Goal: Check status: Check status

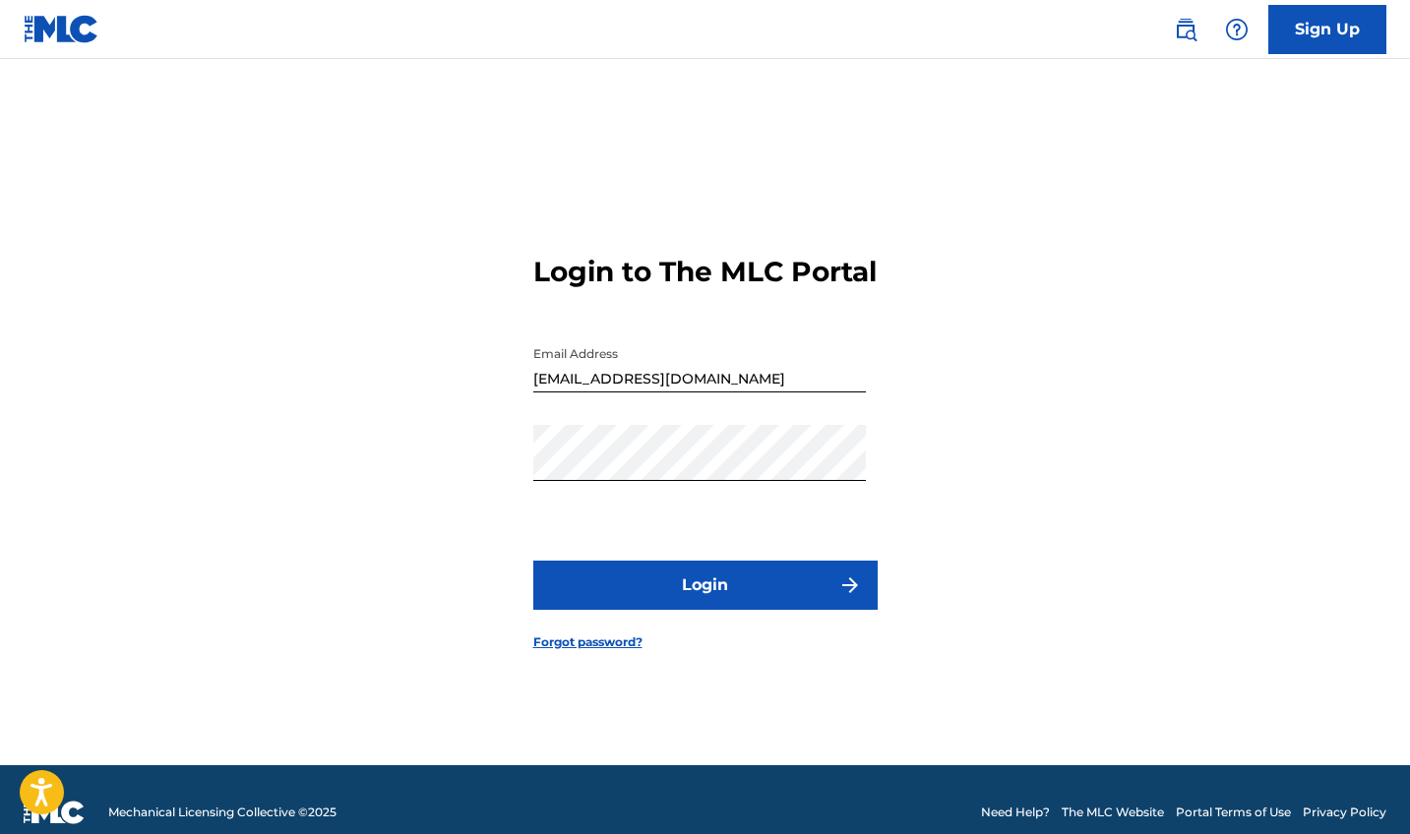
click at [779, 608] on button "Login" at bounding box center [705, 585] width 344 height 49
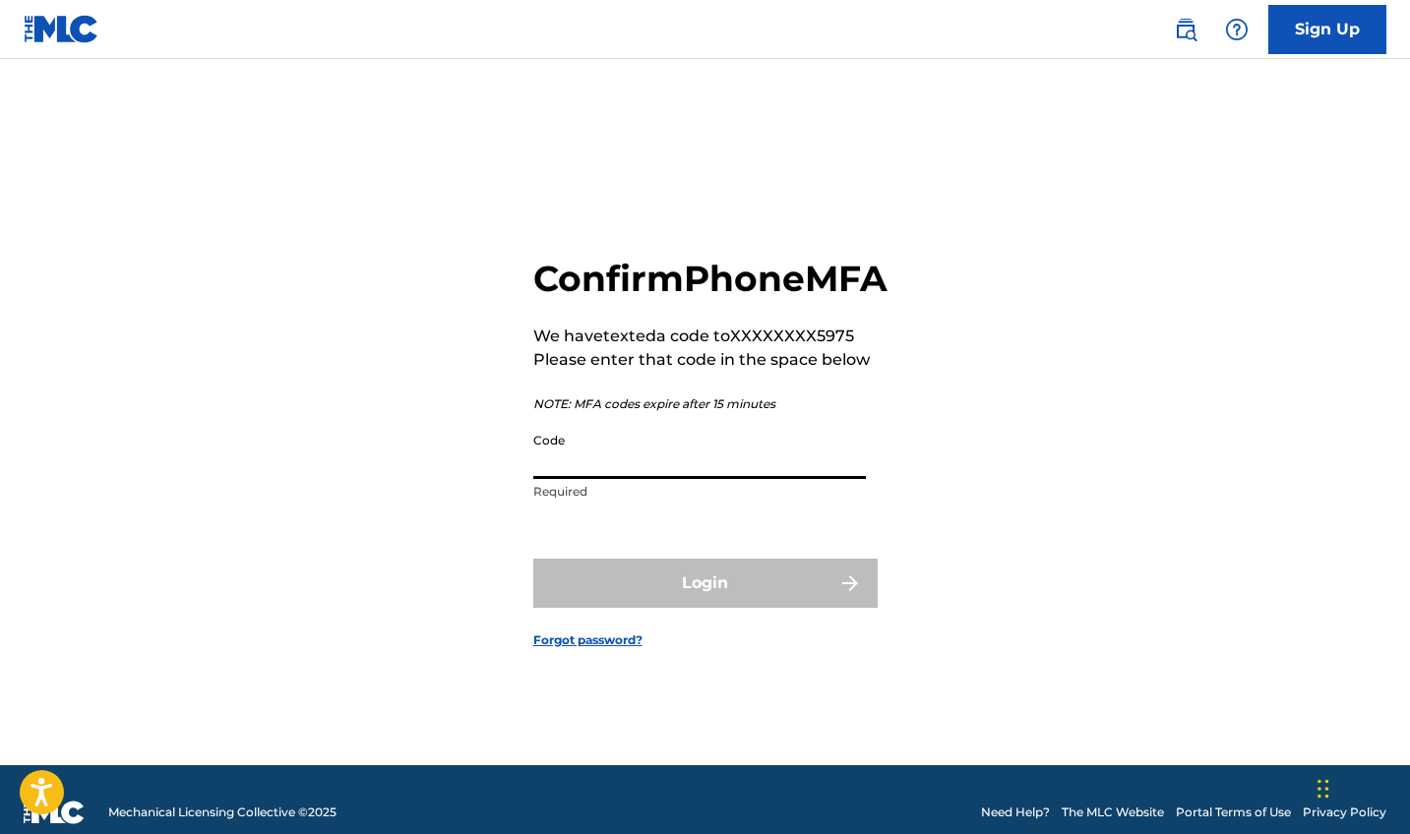
click at [587, 479] on input "Code" at bounding box center [699, 451] width 333 height 56
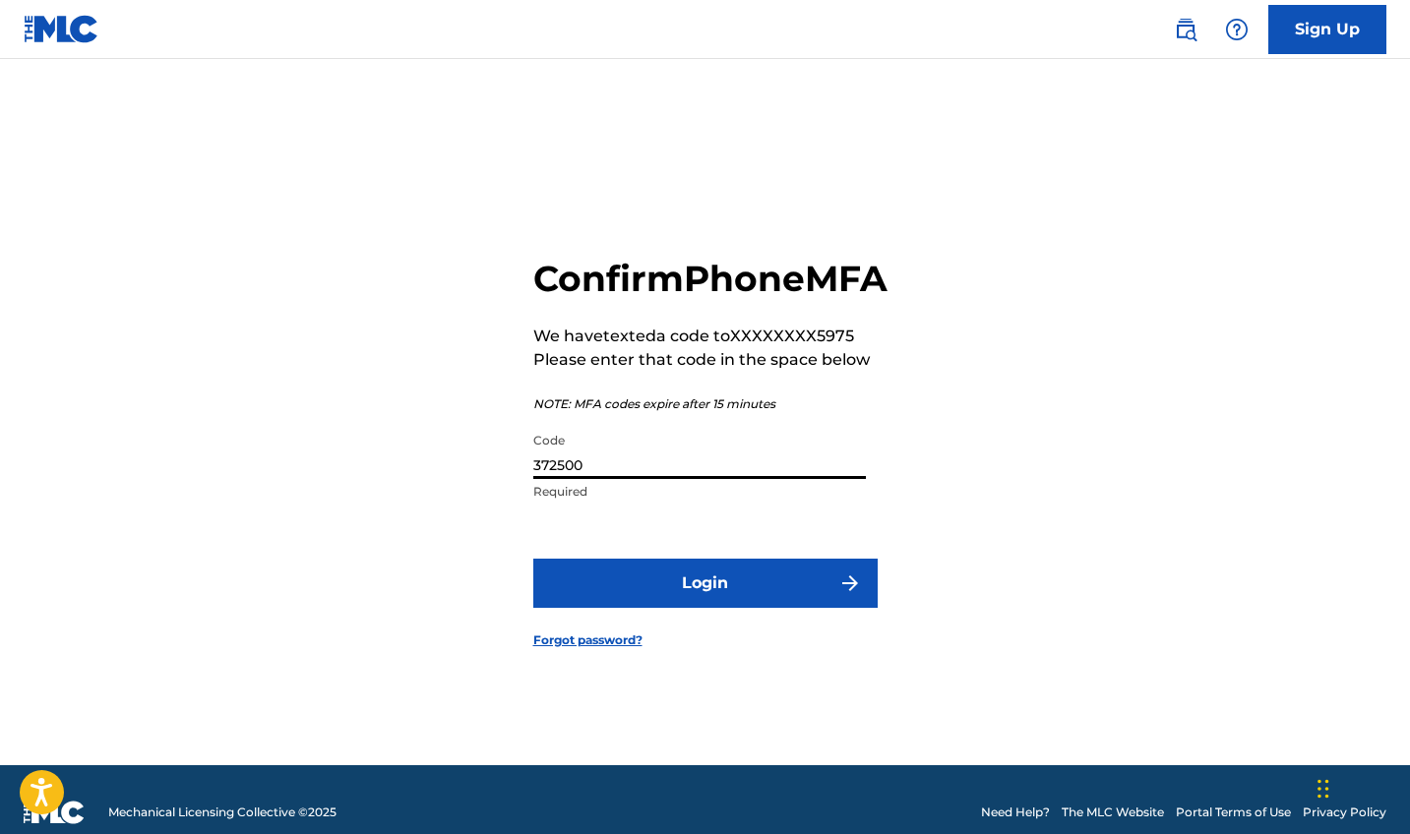
type input "372500"
click at [659, 603] on button "Login" at bounding box center [705, 583] width 344 height 49
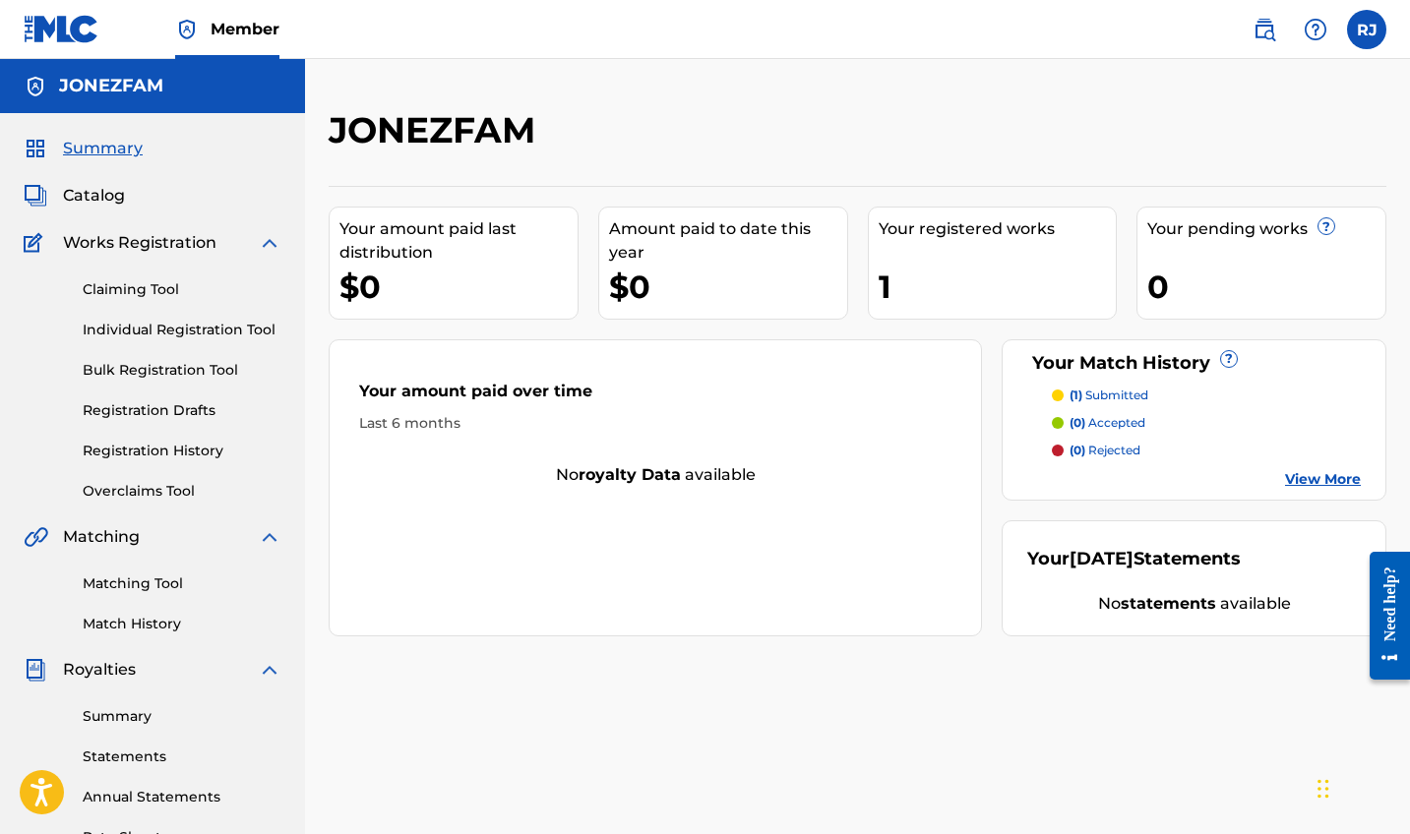
click at [132, 444] on link "Registration History" at bounding box center [182, 451] width 199 height 21
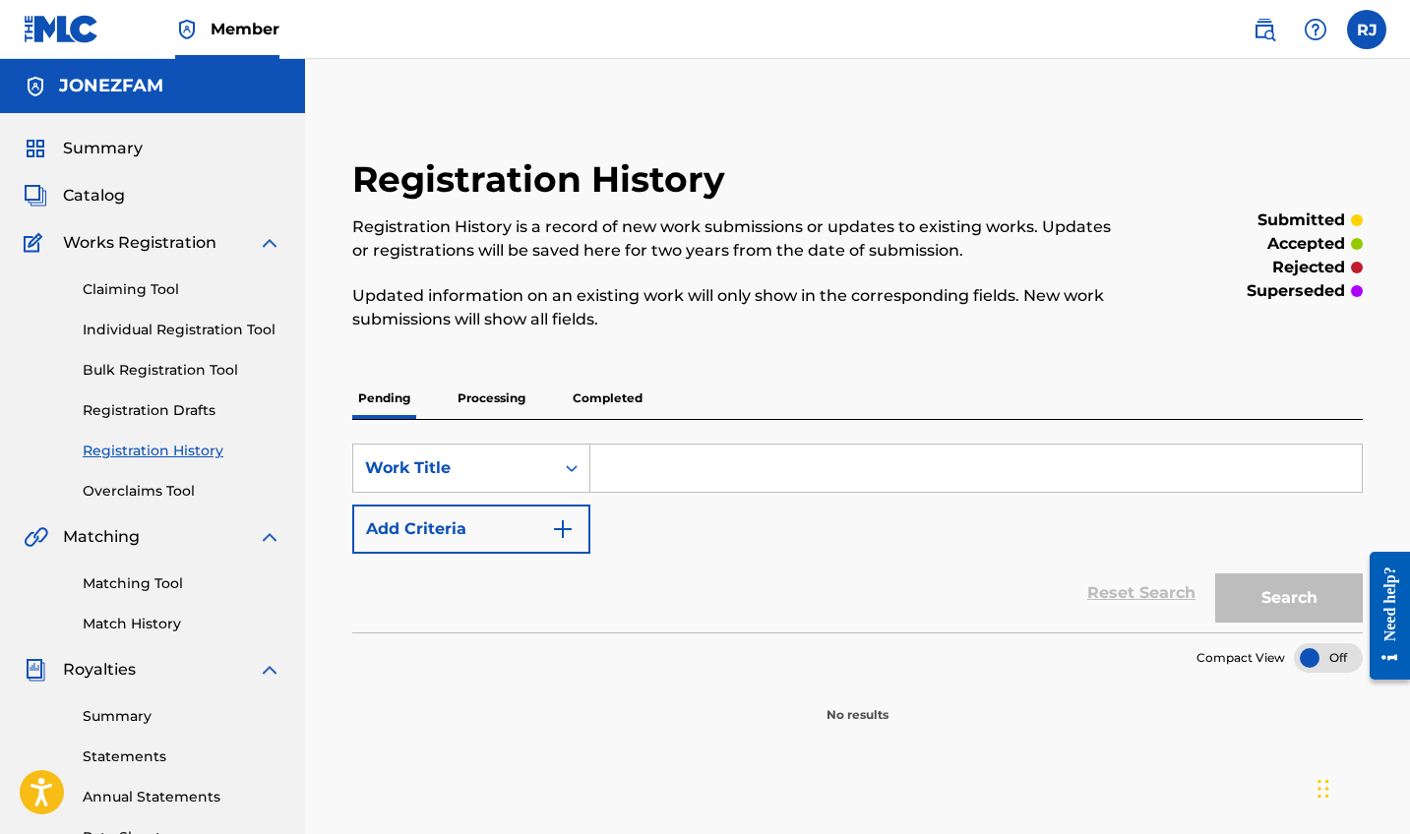
click at [490, 388] on p "Processing" at bounding box center [492, 398] width 80 height 41
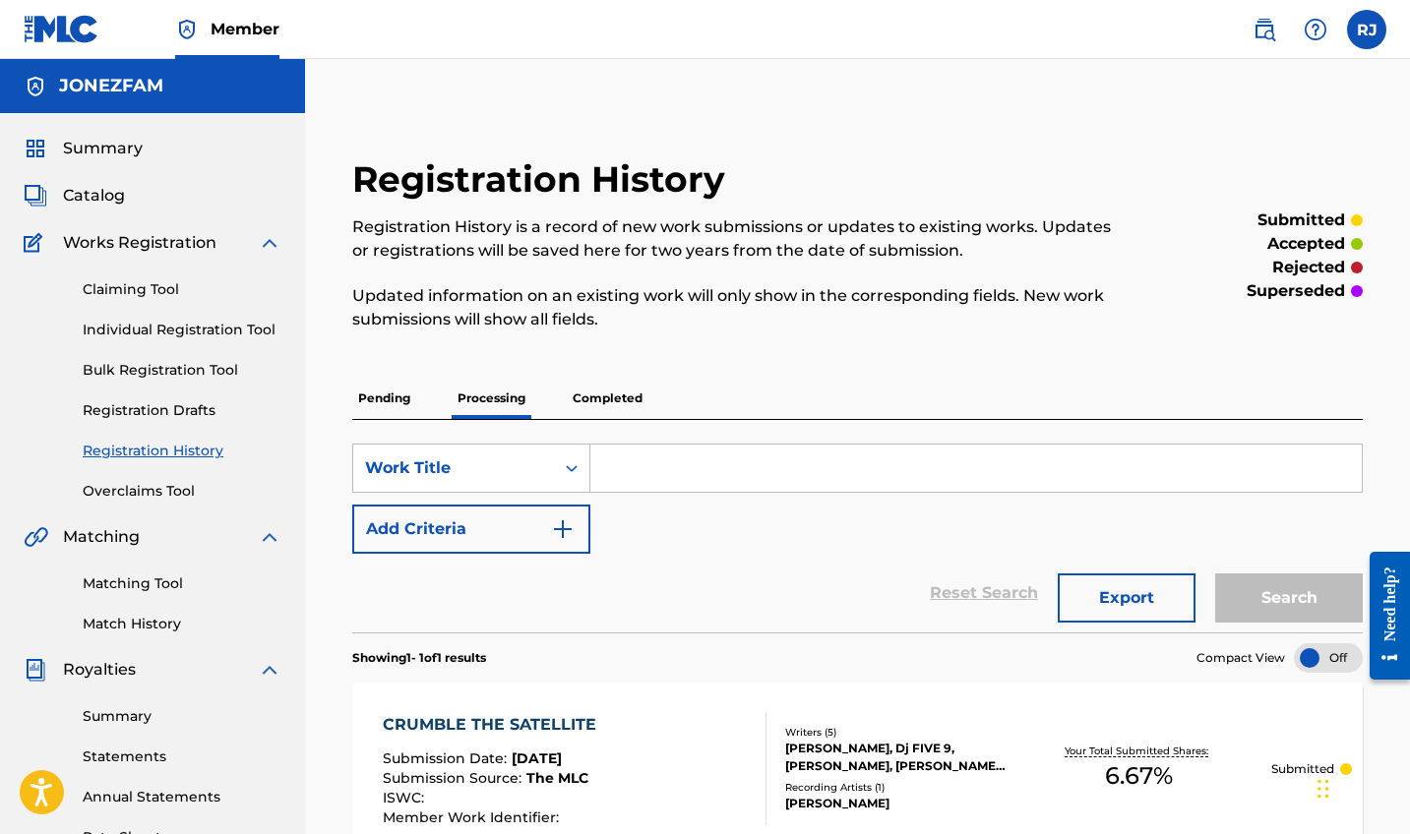
click at [607, 396] on p "Completed" at bounding box center [608, 398] width 82 height 41
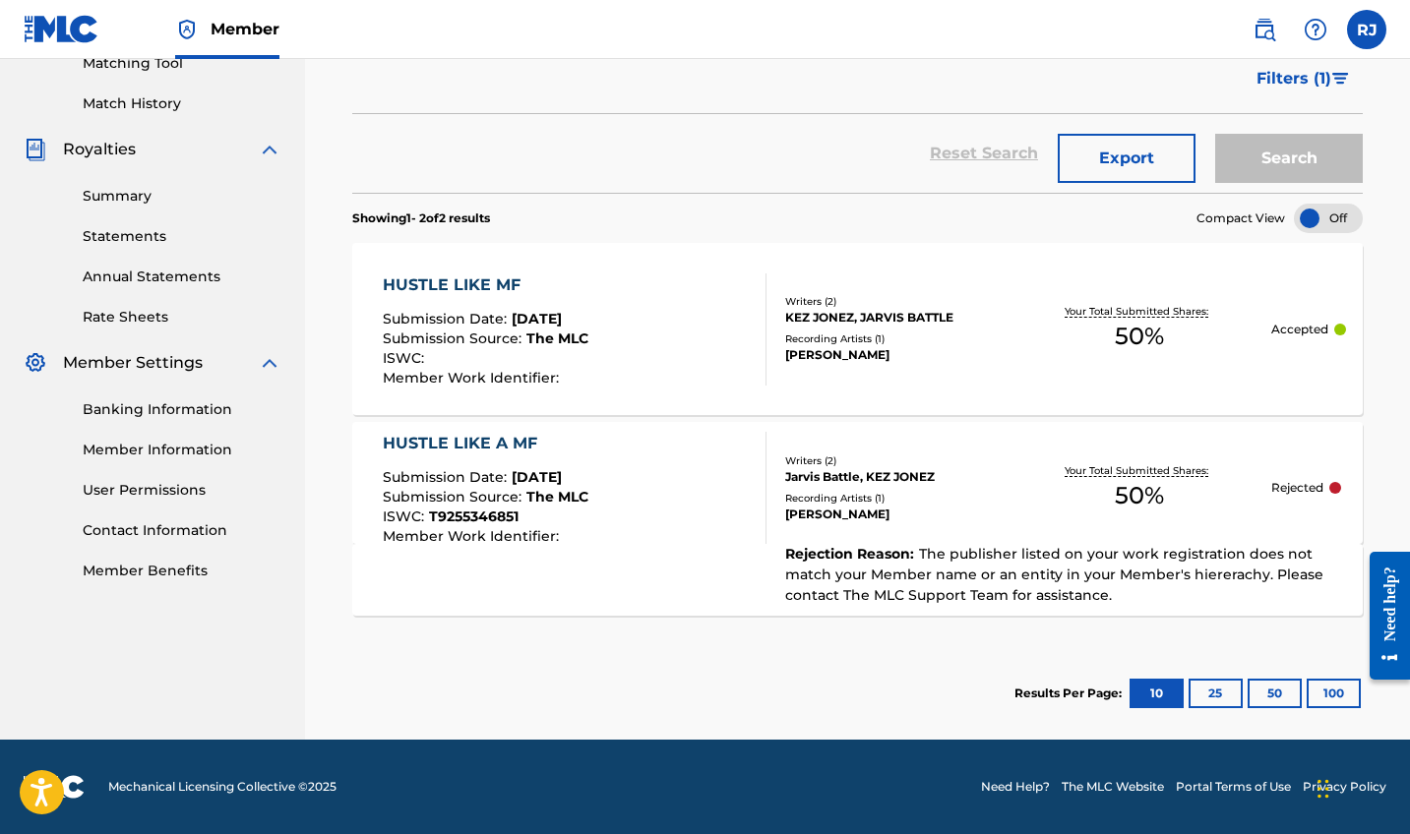
scroll to position [521, 0]
click at [680, 339] on div "HUSTLE LIKE MF Submission Date : [DATE] Submission Source : The MLC ISWC : Memb…" at bounding box center [575, 330] width 384 height 112
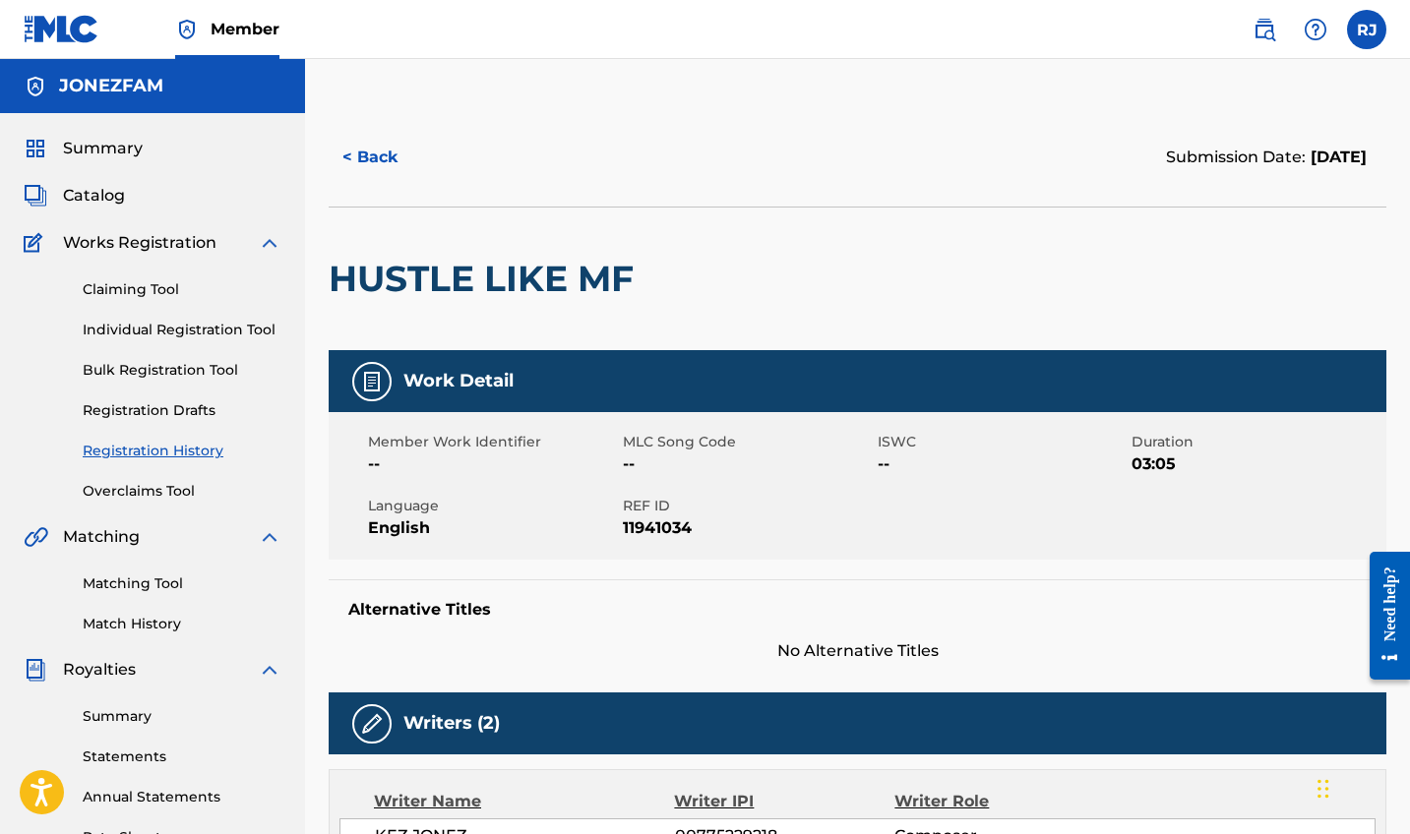
click at [100, 197] on span "Catalog" at bounding box center [94, 196] width 62 height 24
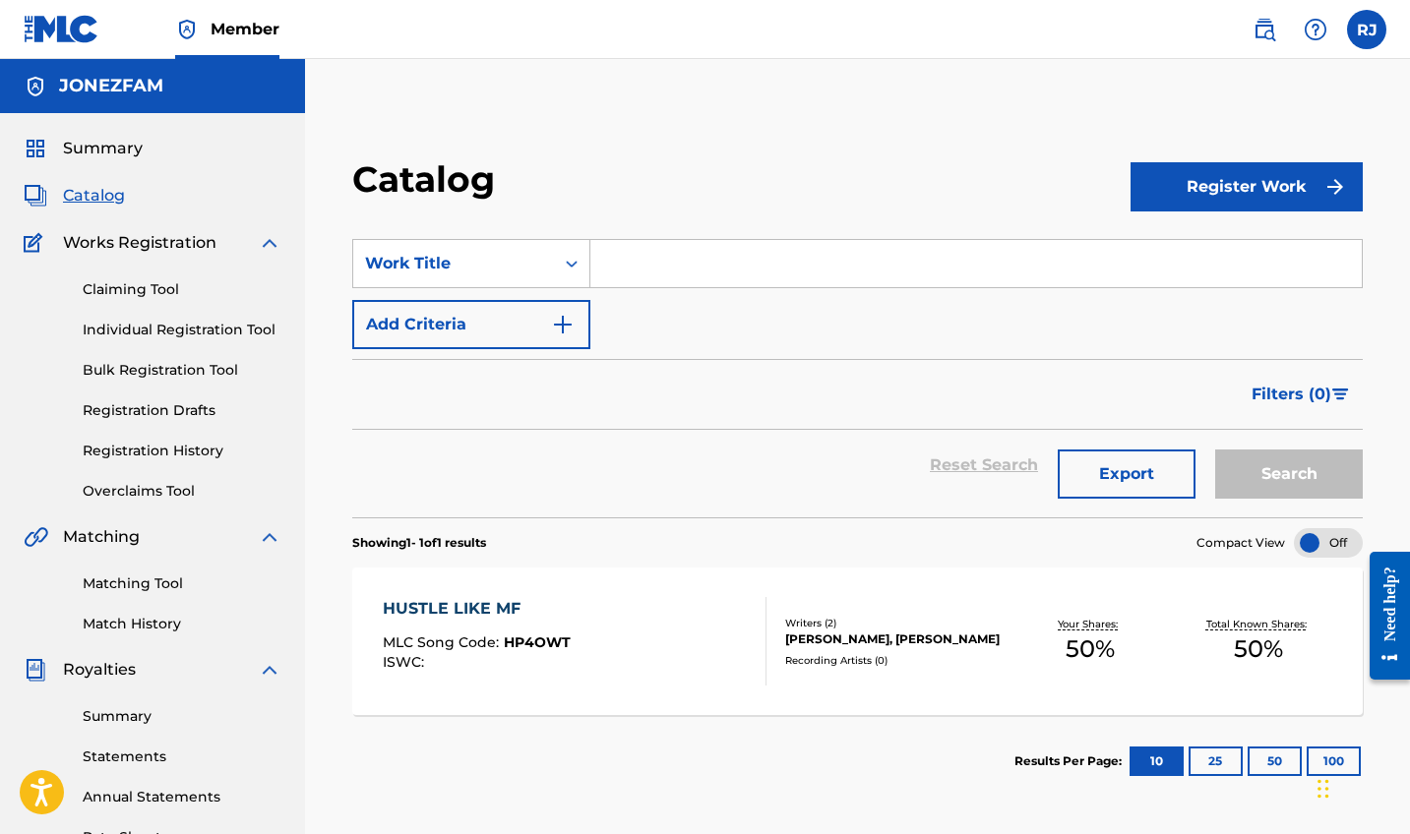
click at [94, 139] on span "Summary" at bounding box center [103, 149] width 80 height 24
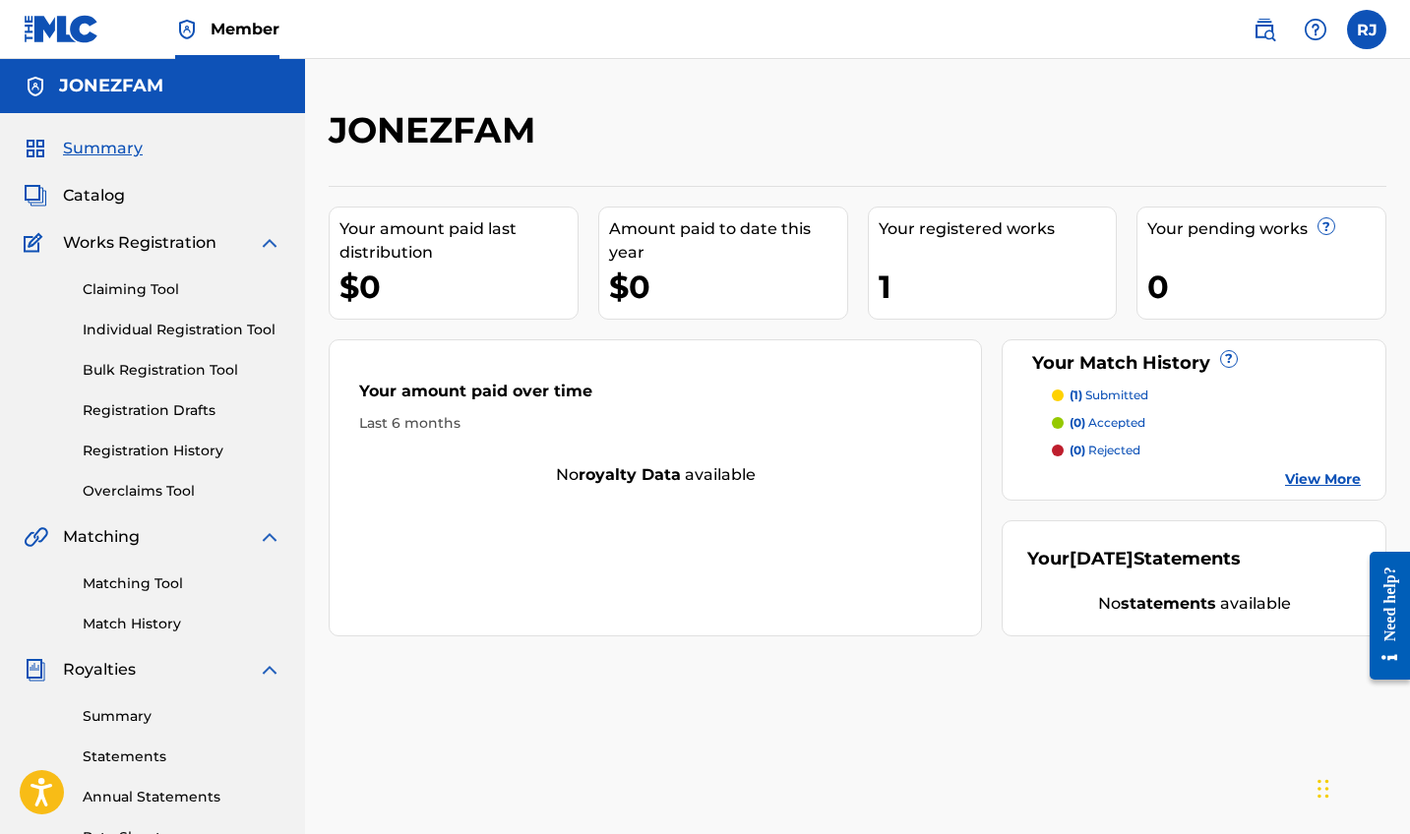
click at [129, 620] on link "Match History" at bounding box center [182, 624] width 199 height 21
